Goal: Task Accomplishment & Management: Complete application form

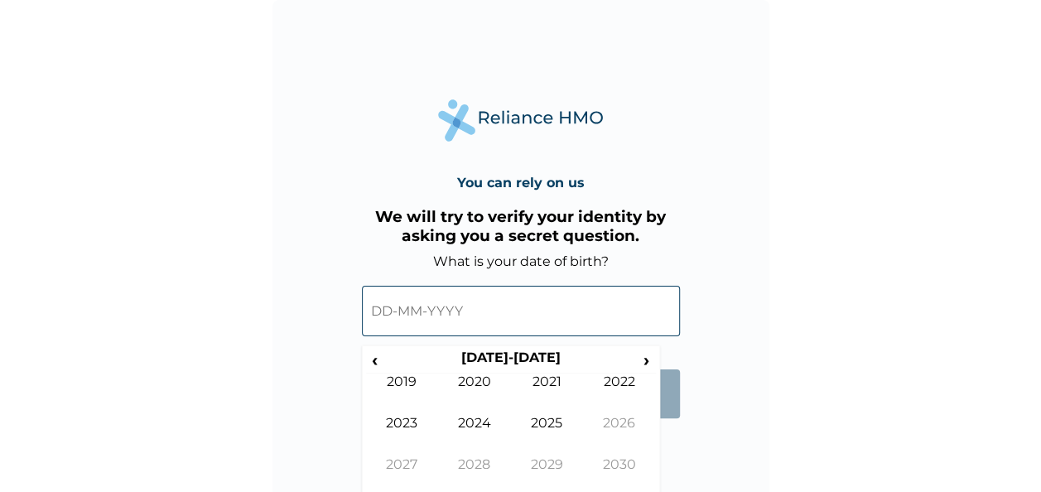
click at [529, 288] on input "text" at bounding box center [521, 311] width 318 height 51
click at [502, 358] on th "2020-2029" at bounding box center [510, 361] width 254 height 23
click at [378, 358] on span "‹" at bounding box center [374, 360] width 17 height 21
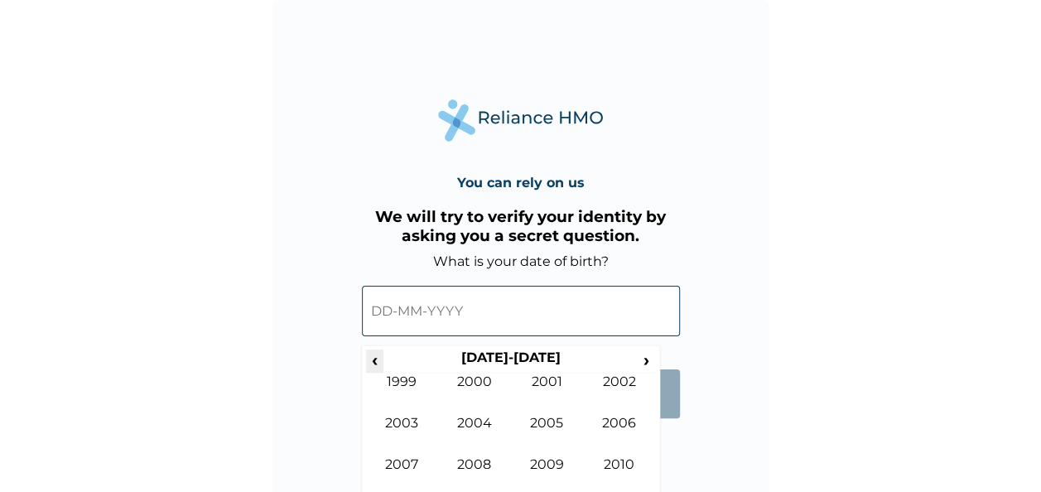
click at [378, 358] on span "‹" at bounding box center [374, 360] width 17 height 21
click at [537, 454] on td "1985" at bounding box center [547, 435] width 73 height 41
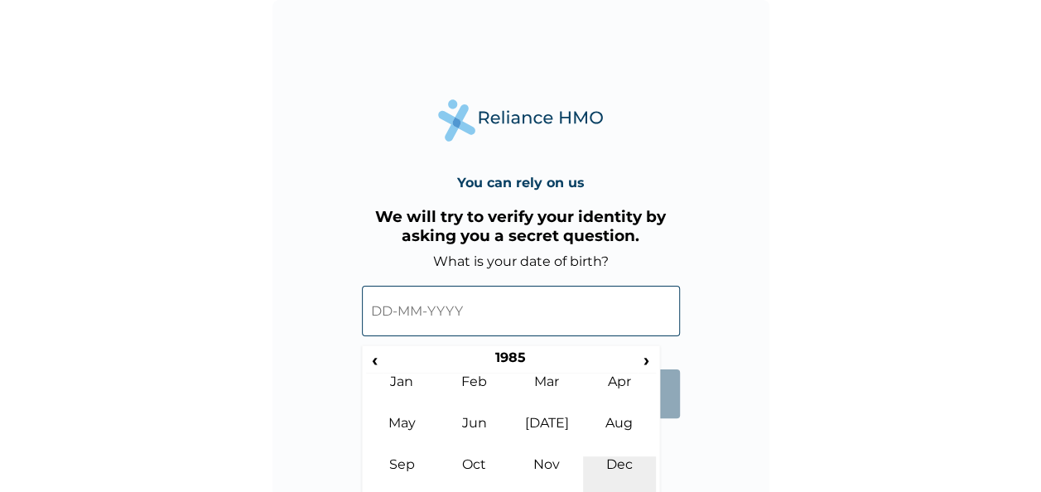
click at [605, 470] on td "Dec" at bounding box center [619, 476] width 73 height 41
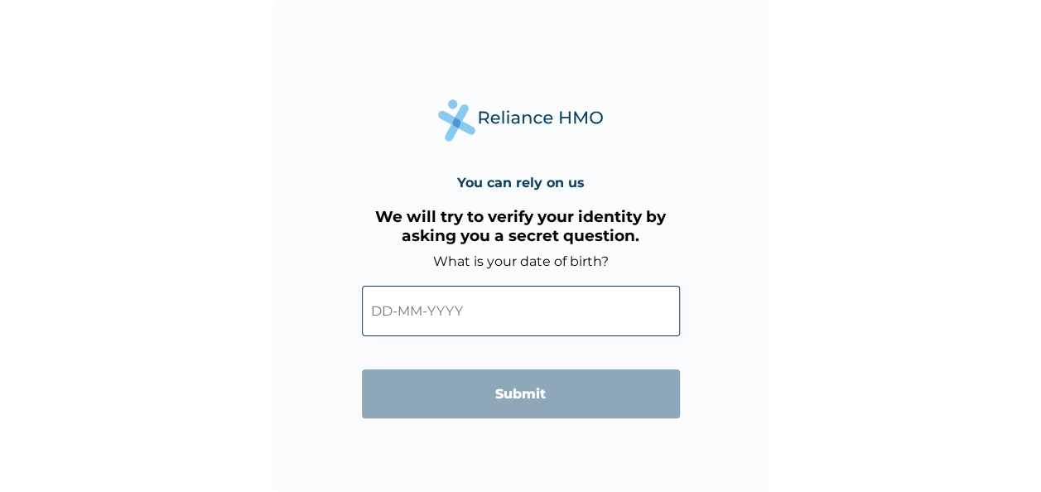
scroll to position [5, 0]
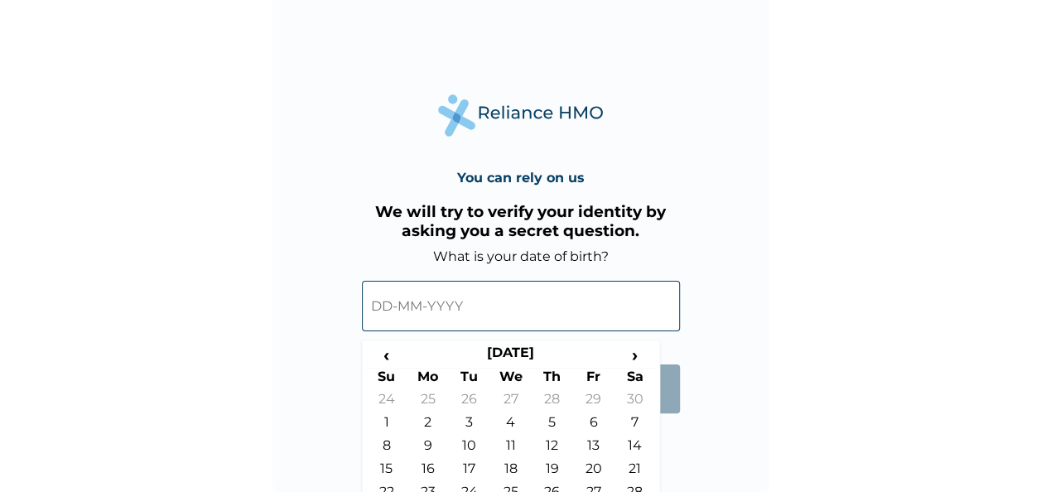
click at [500, 305] on input "text" at bounding box center [521, 306] width 318 height 51
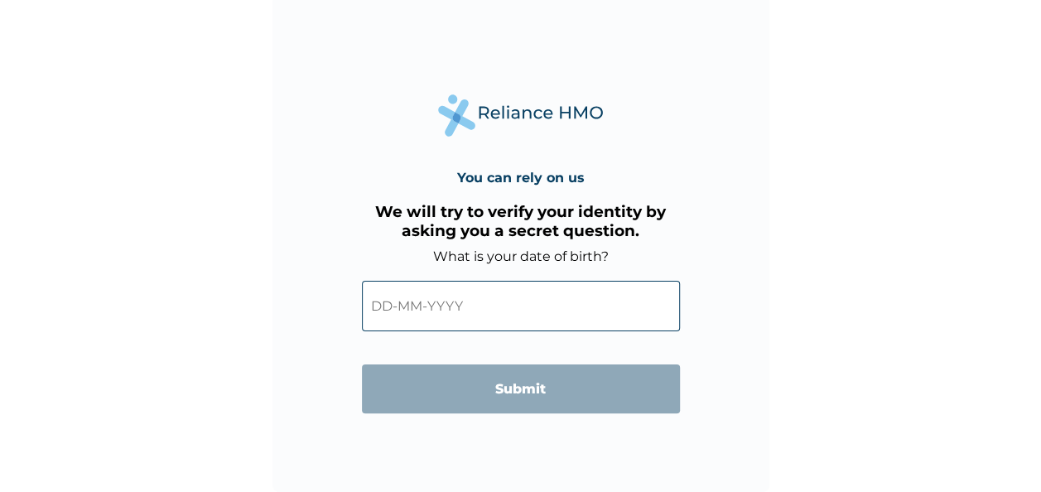
click at [573, 295] on input "text" at bounding box center [521, 306] width 318 height 51
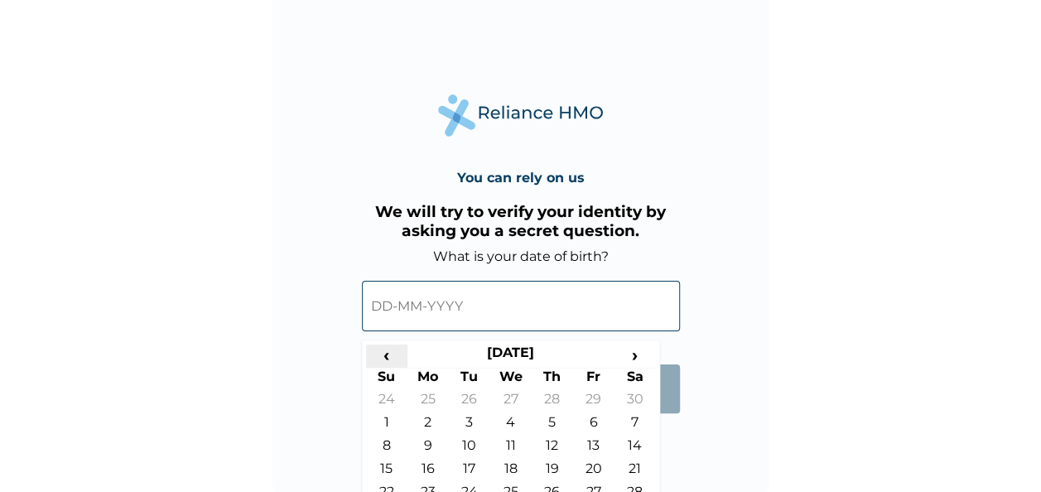
click at [386, 358] on span "‹" at bounding box center [386, 355] width 41 height 21
click at [512, 358] on th "November 1985" at bounding box center [510, 356] width 207 height 23
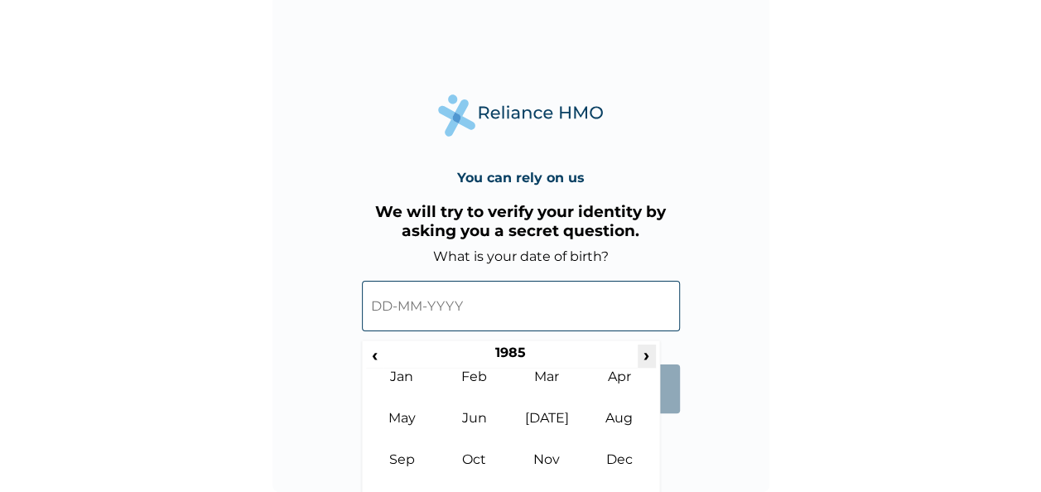
click at [648, 359] on span "›" at bounding box center [647, 355] width 18 height 21
click at [623, 461] on td "Dec" at bounding box center [619, 471] width 73 height 41
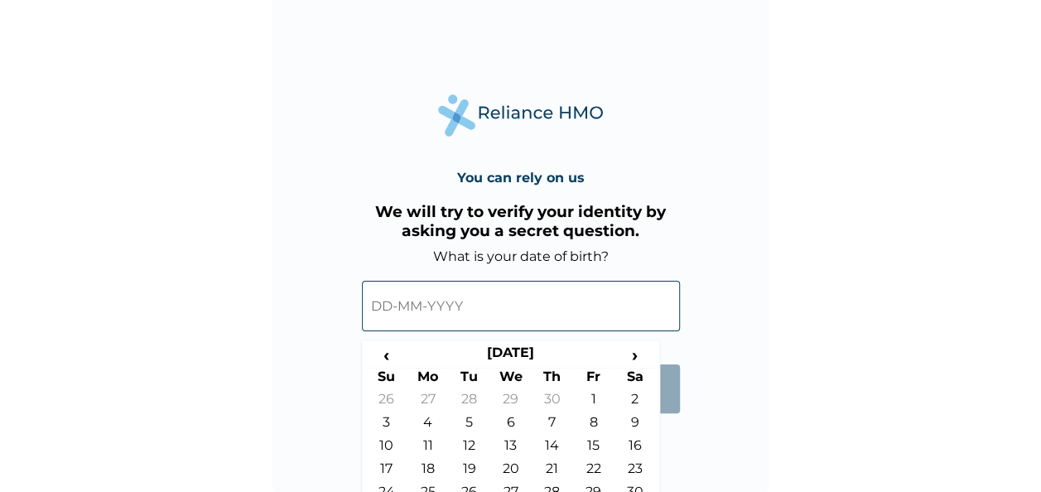
click at [281, 417] on div "You can rely on us We will try to verify your identity by asking you a secret q…" at bounding box center [520, 243] width 497 height 497
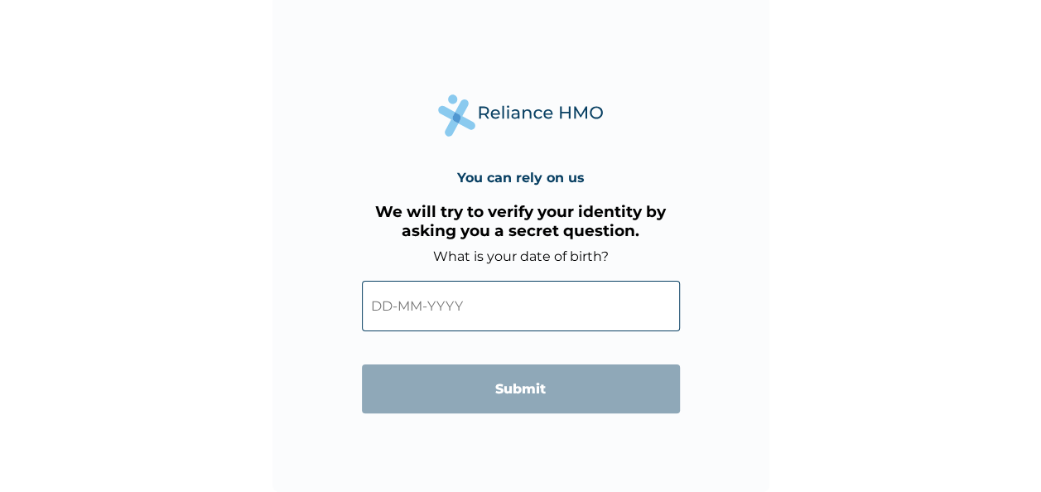
drag, startPoint x: 1045, startPoint y: 475, endPoint x: 1022, endPoint y: 99, distance: 376.7
click at [1022, 99] on div "You can rely on us We will try to verify your identity by asking you a secret q…" at bounding box center [520, 241] width 1041 height 492
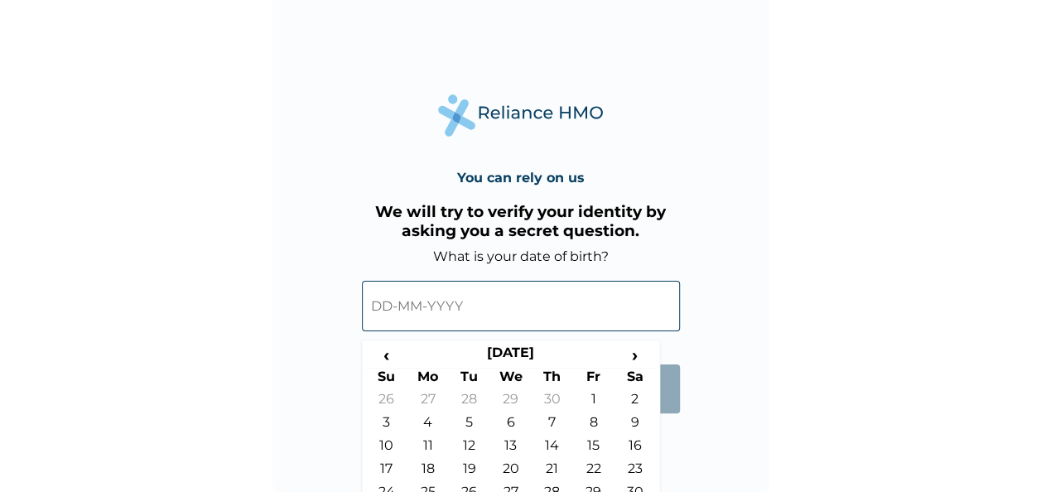
drag, startPoint x: 1049, startPoint y: 128, endPoint x: 533, endPoint y: 290, distance: 540.1
click at [533, 290] on input "text" at bounding box center [521, 306] width 318 height 51
click at [644, 484] on td "30" at bounding box center [635, 495] width 41 height 23
click at [390, 307] on input "30-12-1989" at bounding box center [521, 306] width 318 height 51
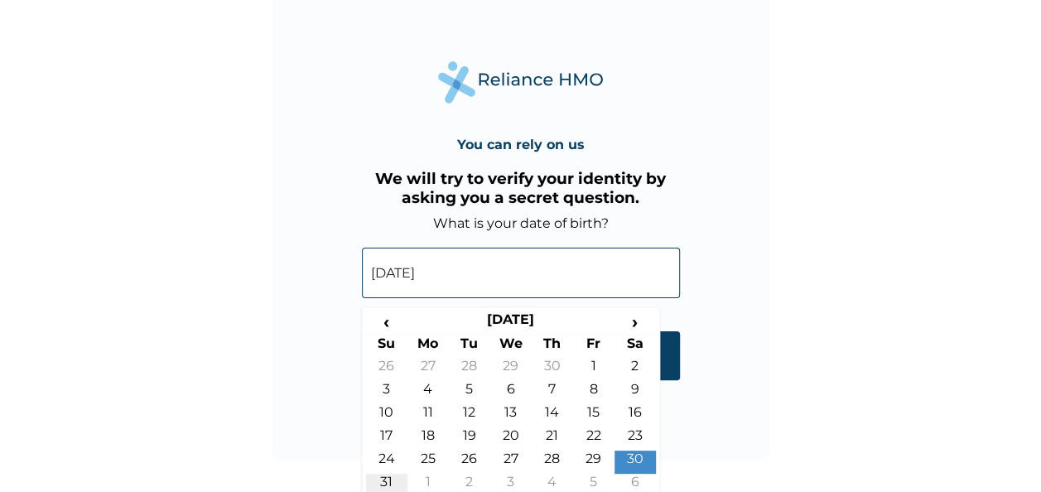
click at [385, 484] on td "31" at bounding box center [386, 485] width 41 height 23
type input "31-12-1989"
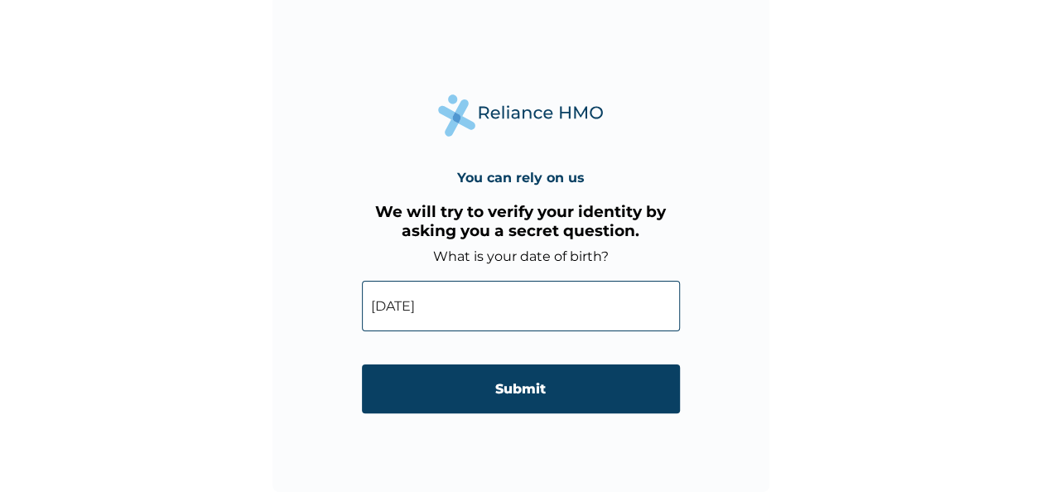
scroll to position [5, 0]
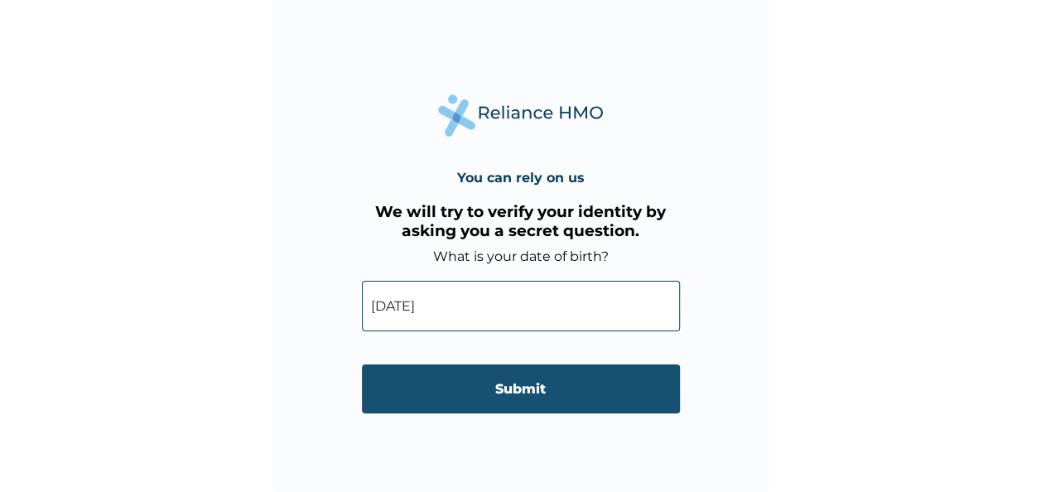
click at [511, 409] on input "Submit" at bounding box center [521, 388] width 318 height 49
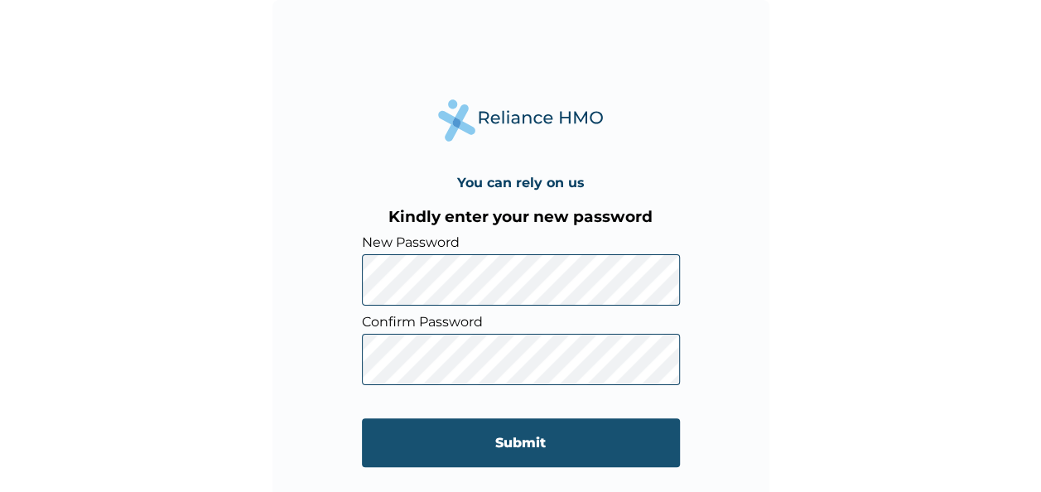
click at [434, 456] on input "Submit" at bounding box center [521, 442] width 318 height 49
